Goal: Find specific page/section: Find specific page/section

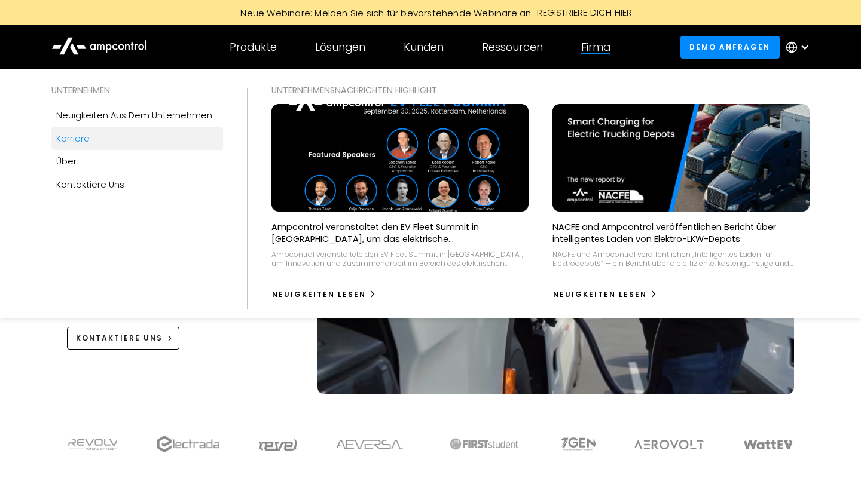
click at [121, 137] on link "Karriere" at bounding box center [137, 138] width 172 height 23
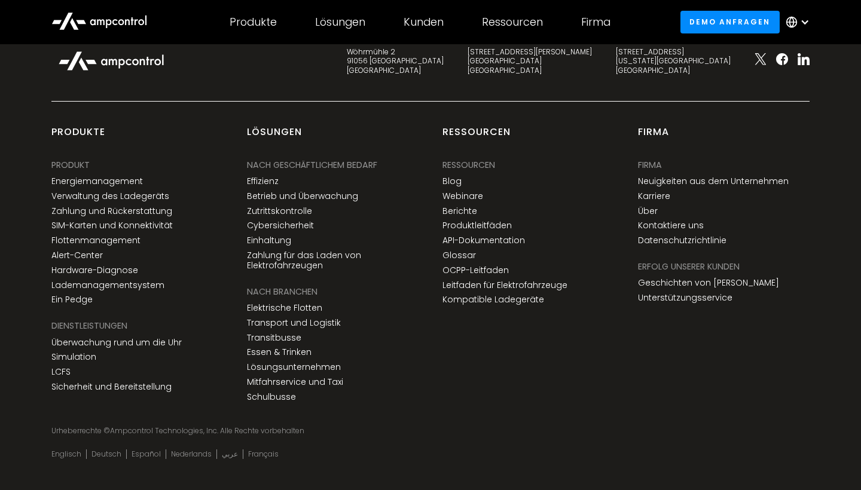
scroll to position [1890, 0]
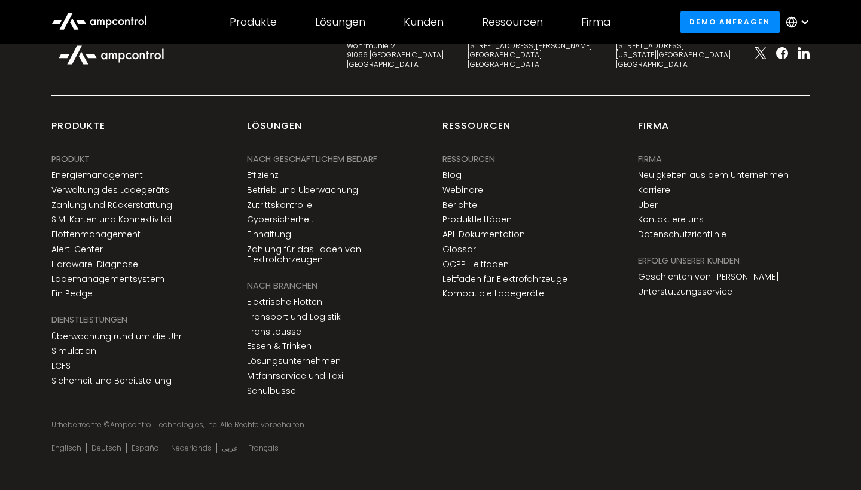
click at [438, 408] on div "Produkte PRODUKT Energiemanagement Verwaltung des Ladegeräts Zahlung und Rücker…" at bounding box center [429, 272] width 781 height 305
click at [656, 196] on link "Karriere" at bounding box center [654, 190] width 32 height 10
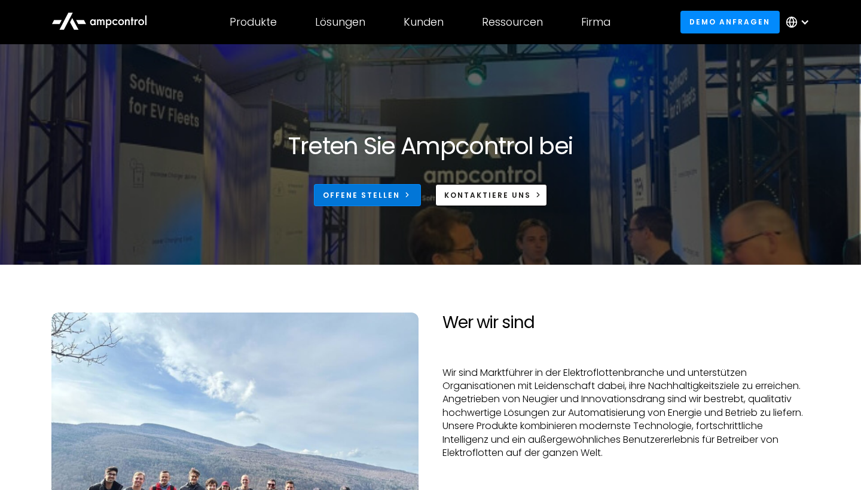
click at [380, 199] on div "Offene Stellen" at bounding box center [361, 195] width 77 height 11
